Goal: Use online tool/utility: Utilize a website feature to perform a specific function

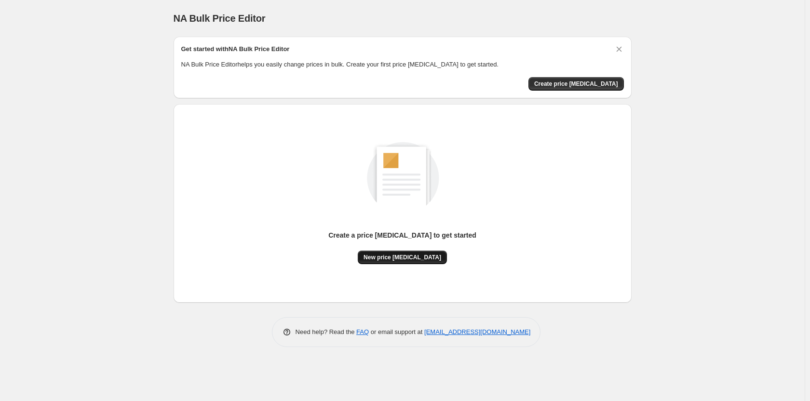
click at [410, 260] on span "New price change job" at bounding box center [402, 258] width 78 height 8
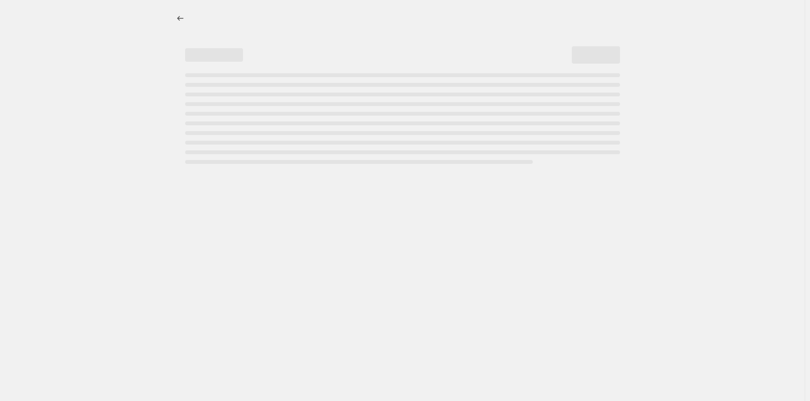
select select "percentage"
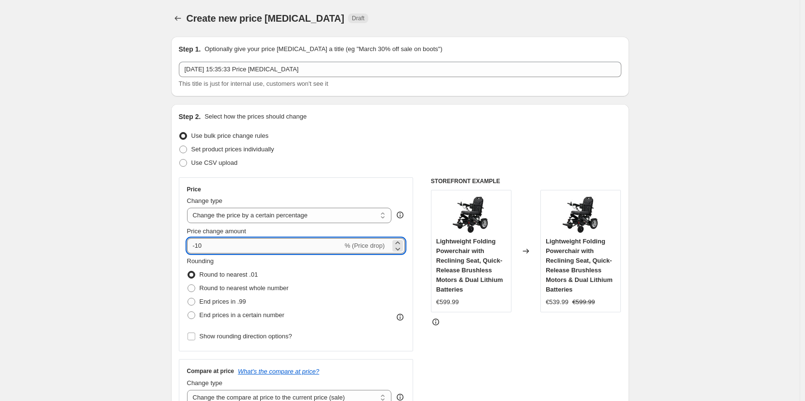
drag, startPoint x: 199, startPoint y: 243, endPoint x: 215, endPoint y: 242, distance: 16.4
click at [215, 242] on input "-10" at bounding box center [265, 245] width 156 height 15
type input "-20"
click at [190, 307] on label "End prices in .99" at bounding box center [216, 301] width 59 height 13
click at [188, 298] on input "End prices in .99" at bounding box center [187, 298] width 0 height 0
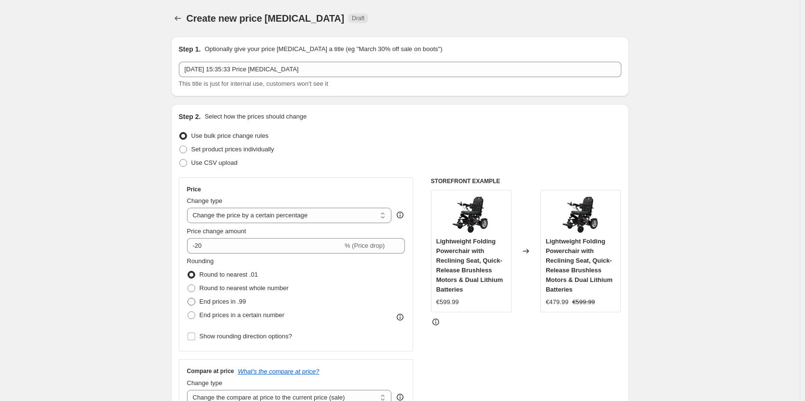
radio input "true"
click at [509, 334] on div "STOREFRONT EXAMPLE Lightweight Folding Powerchair with Reclining Seat, Quick-Re…" at bounding box center [526, 295] width 190 height 236
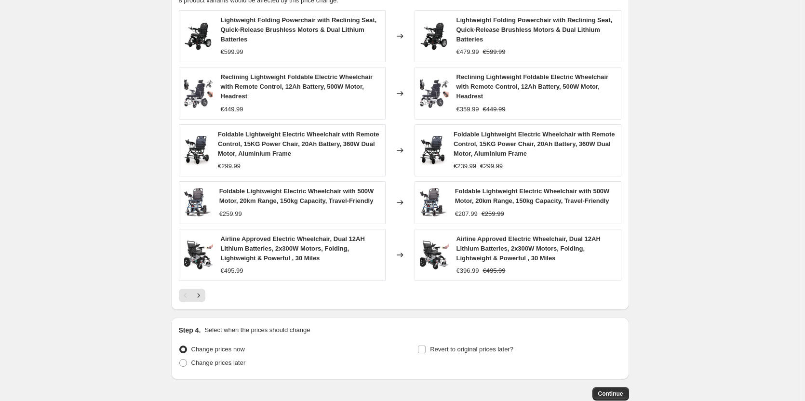
scroll to position [616, 0]
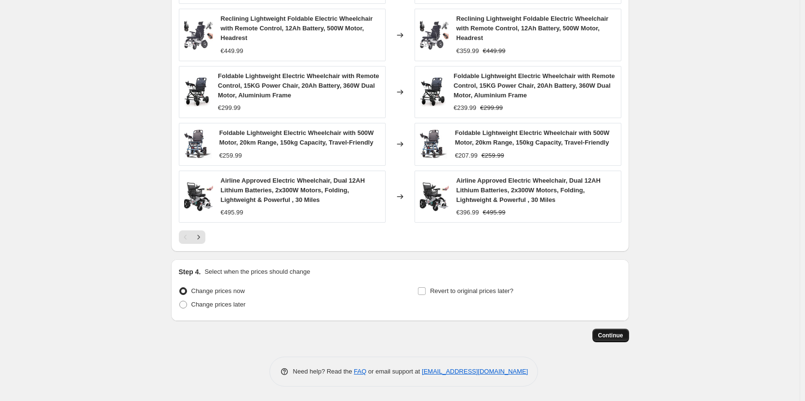
click at [618, 340] on button "Continue" at bounding box center [610, 335] width 37 height 13
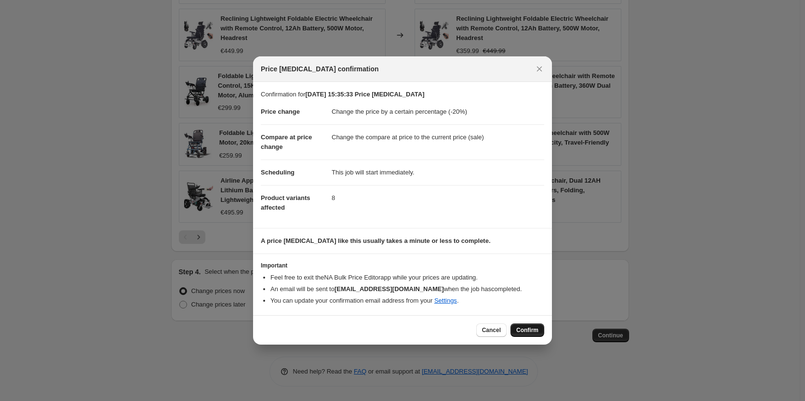
click at [534, 325] on button "Confirm" at bounding box center [527, 329] width 34 height 13
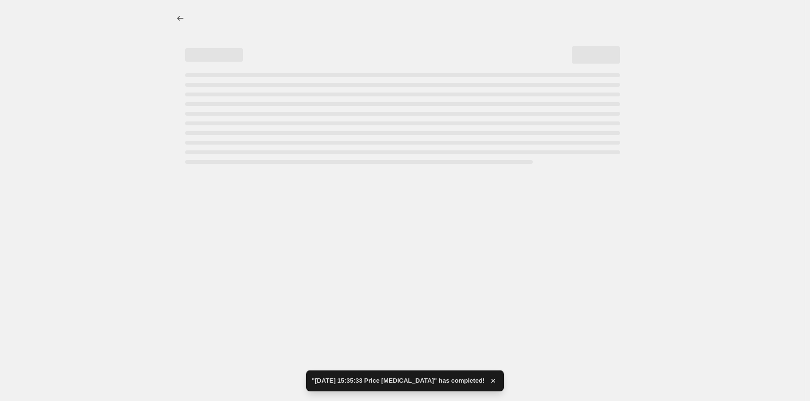
select select "percentage"
